Goal: Task Accomplishment & Management: Use online tool/utility

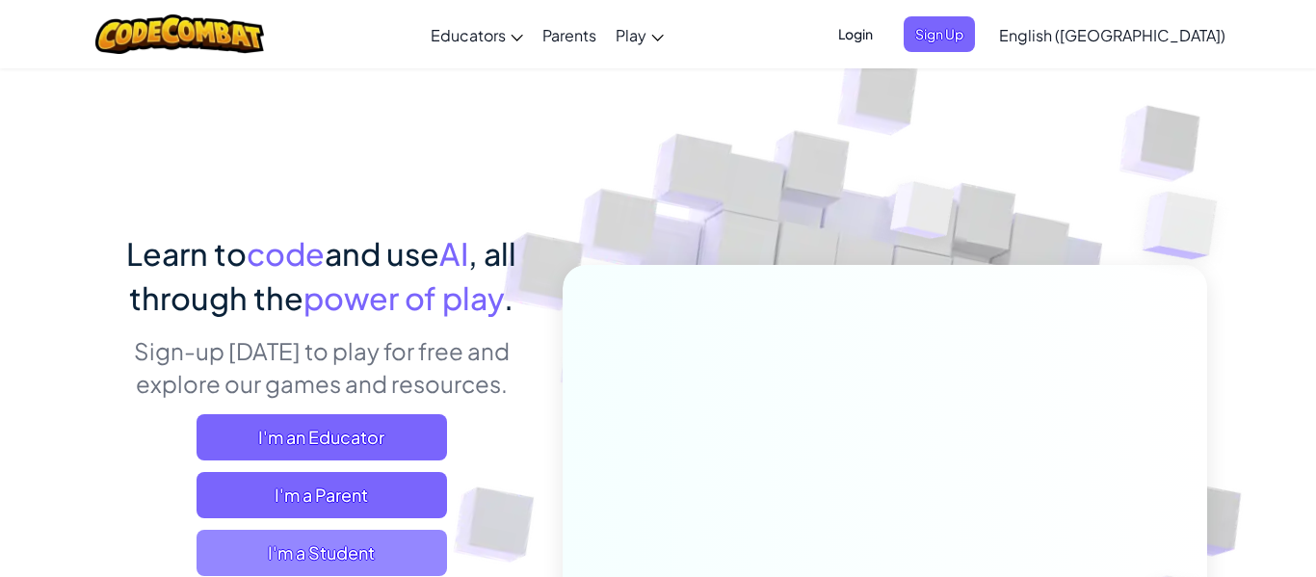
click at [358, 566] on span "I'm a Student" at bounding box center [322, 553] width 250 height 46
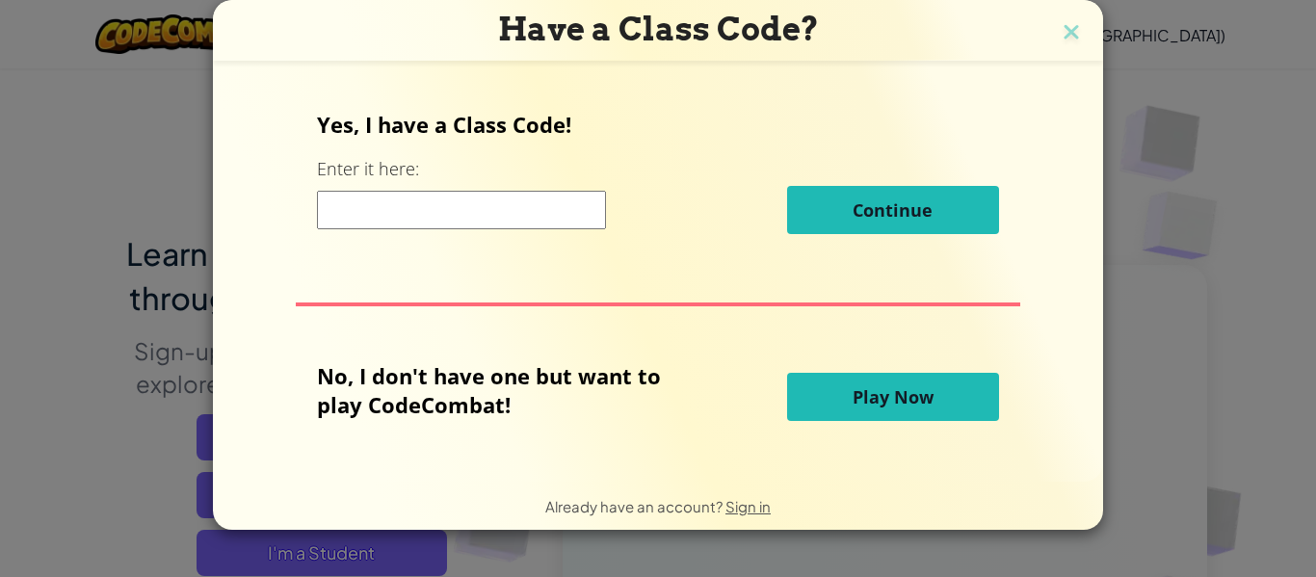
click at [465, 208] on input at bounding box center [461, 210] width 289 height 39
type input "kxqrrz"
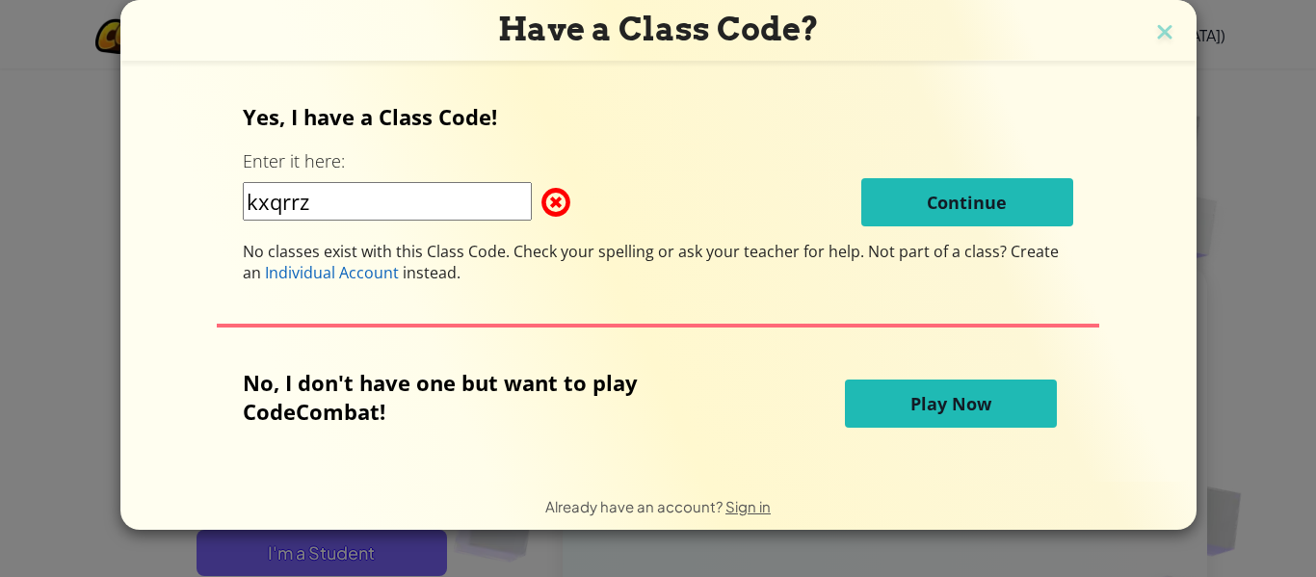
click at [843, 222] on div "kxqrrz Continue" at bounding box center [658, 202] width 830 height 48
click at [934, 427] on button "Play Now" at bounding box center [951, 404] width 212 height 48
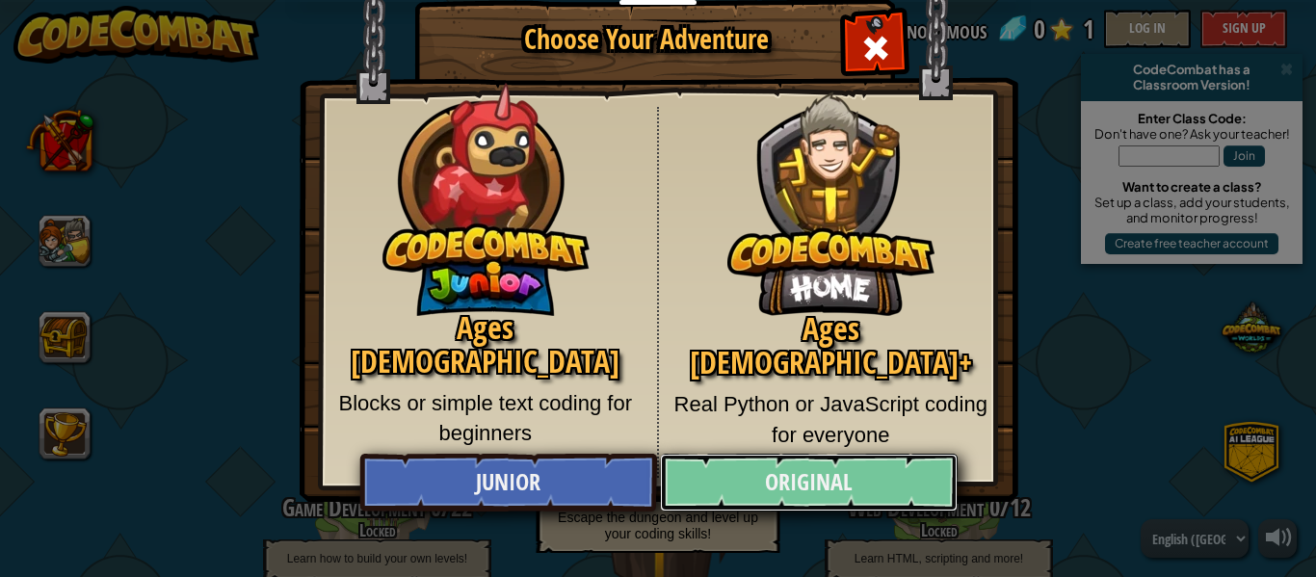
click at [817, 510] on link "Original" at bounding box center [808, 483] width 297 height 58
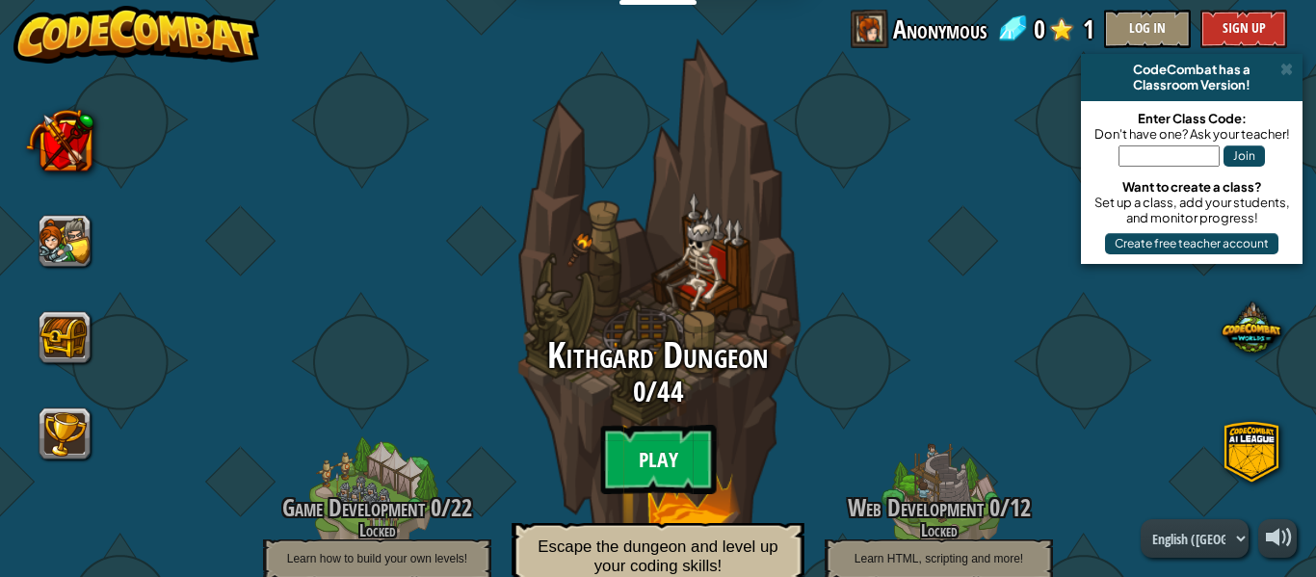
click at [680, 477] on btn "Play" at bounding box center [658, 459] width 116 height 69
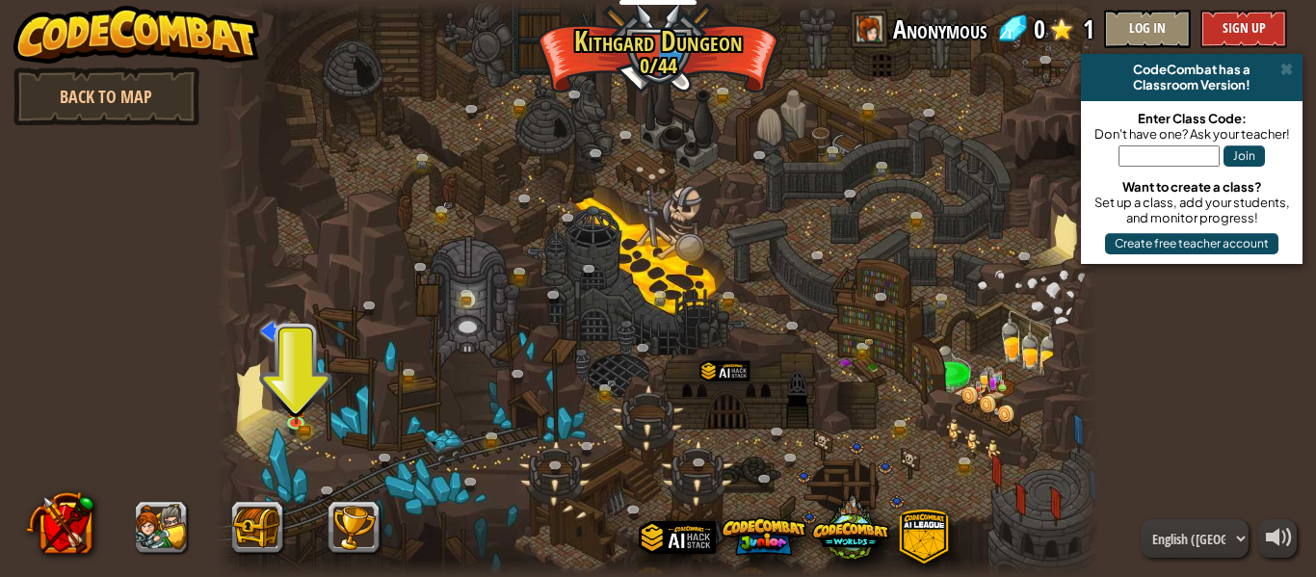
click at [273, 405] on div at bounding box center [658, 288] width 883 height 577
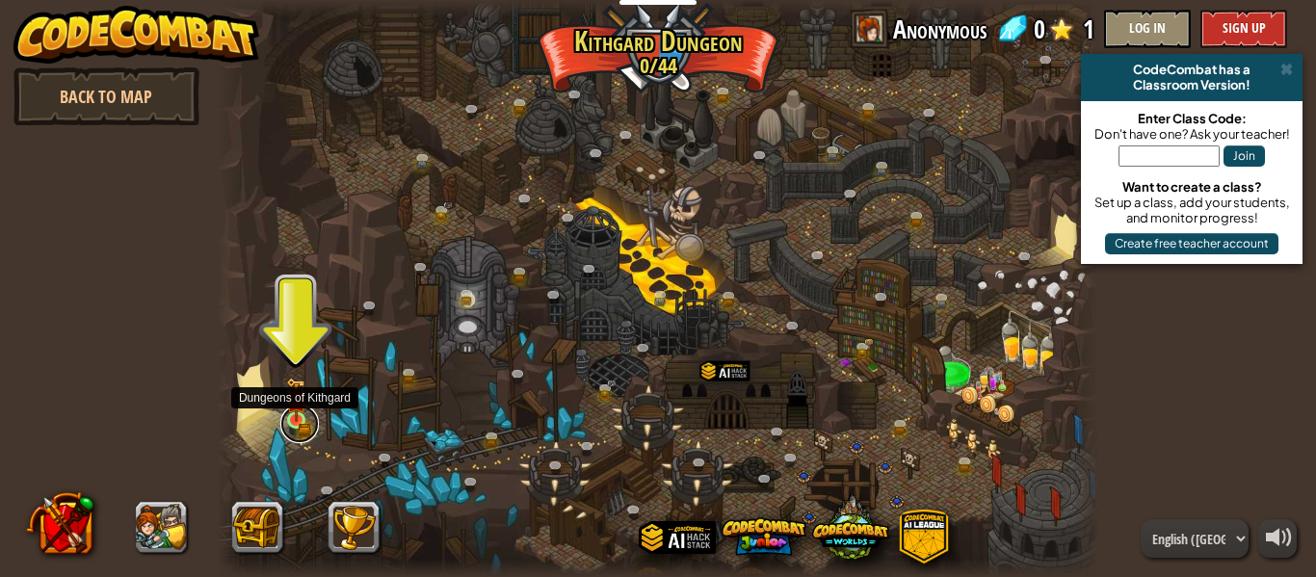
click at [299, 422] on link at bounding box center [299, 424] width 39 height 39
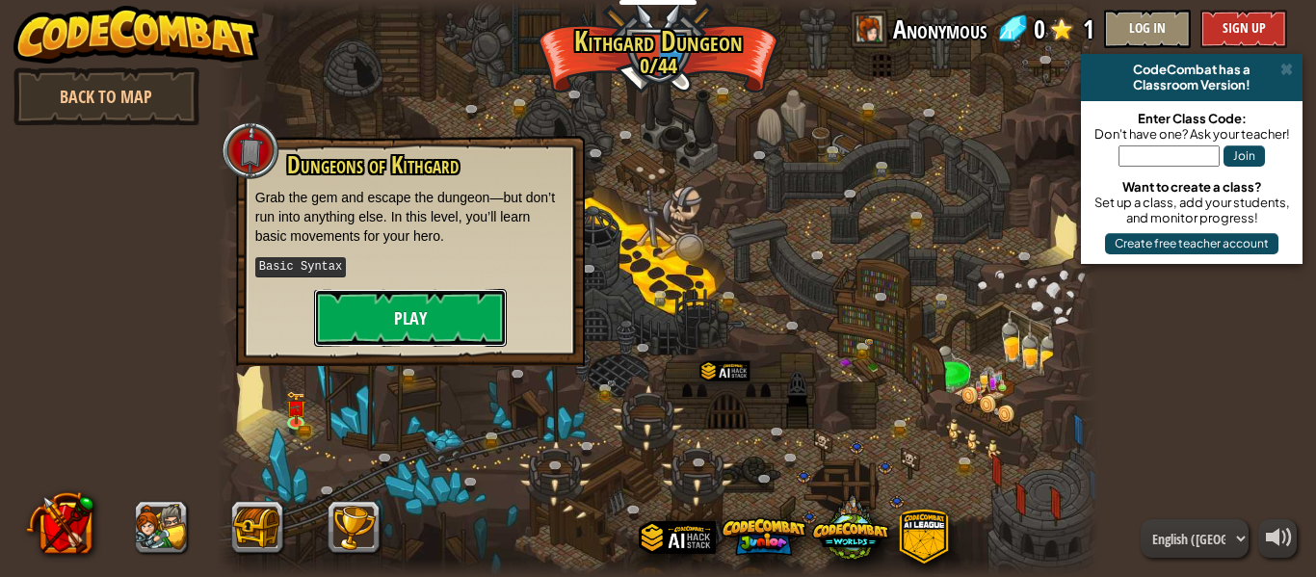
click at [427, 308] on button "Play" at bounding box center [410, 318] width 193 height 58
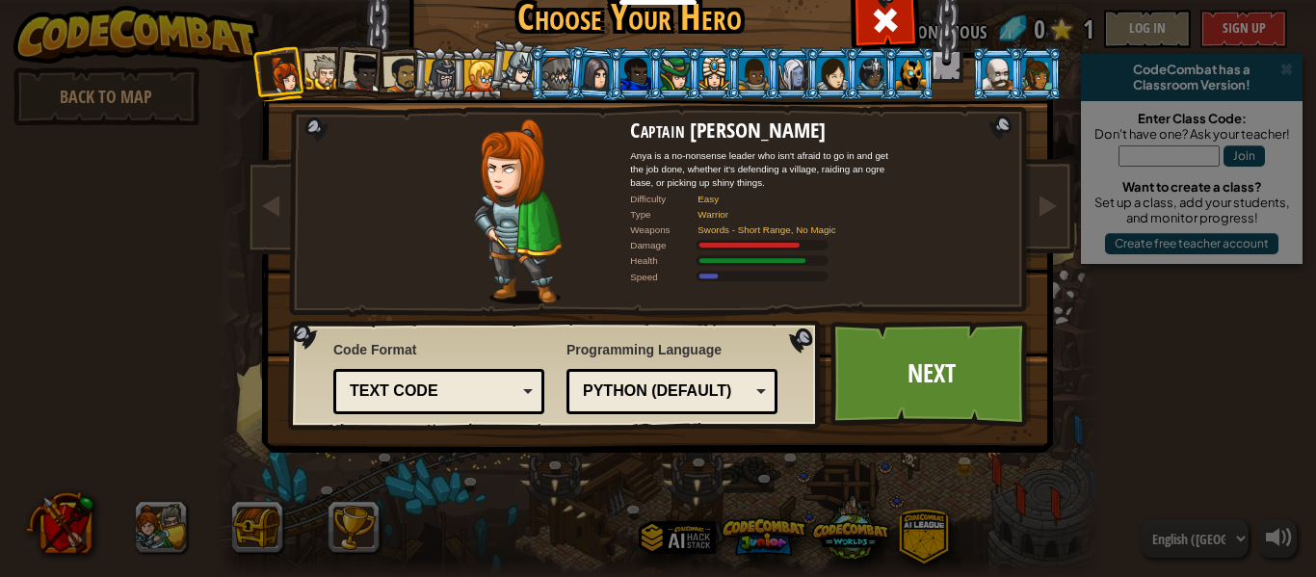
click at [1244, 488] on div "Choose Your Hero 0 Captain [PERSON_NAME] is a no-nonsense leader who isn't afra…" at bounding box center [658, 288] width 1316 height 577
